Goal: Navigation & Orientation: Find specific page/section

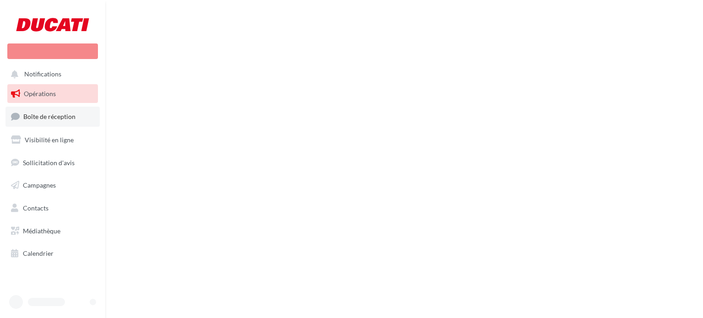
click at [57, 115] on span "Boîte de réception" at bounding box center [49, 117] width 52 height 8
click at [50, 113] on span "Boîte de réception" at bounding box center [49, 117] width 52 height 8
click at [46, 87] on link "Opérations" at bounding box center [52, 93] width 94 height 19
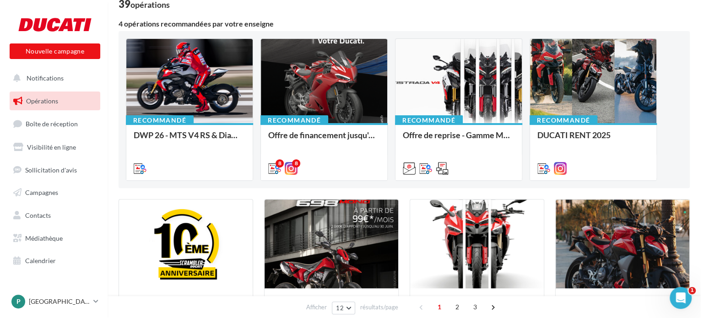
scroll to position [46, 0]
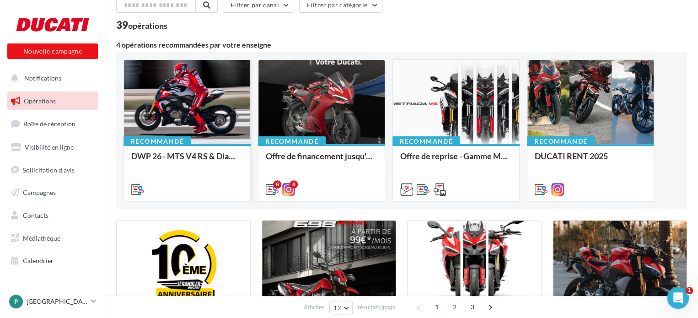
click at [153, 102] on div at bounding box center [187, 102] width 126 height 85
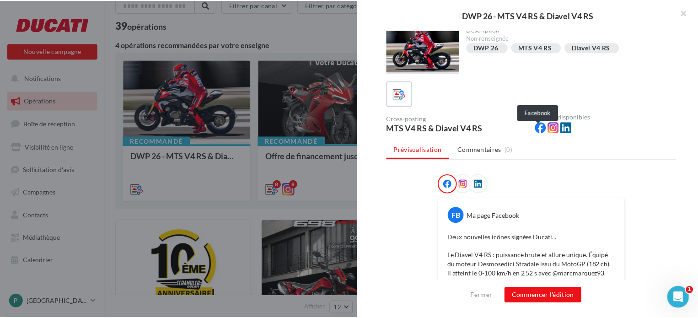
scroll to position [0, 0]
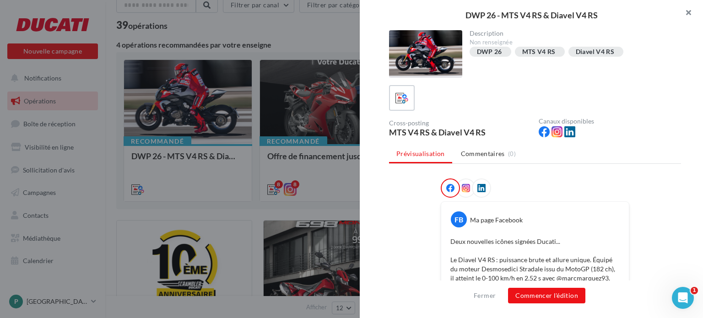
click at [689, 11] on button "button" at bounding box center [684, 13] width 37 height 27
